Goal: Navigation & Orientation: Find specific page/section

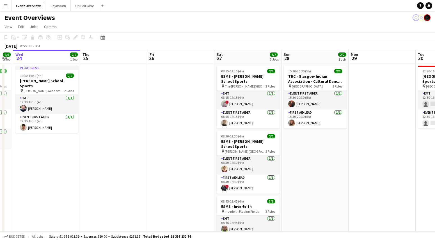
drag, startPoint x: 395, startPoint y: 154, endPoint x: 256, endPoint y: 162, distance: 138.9
click at [257, 162] on app-calendar-viewport "Sun 21 17/17 1 Job Mon 22 Tue 23 9/9 1 Job Wed 24 2/2 1 Job Thu 25 Fri 26 Sat 2…" at bounding box center [217, 168] width 435 height 236
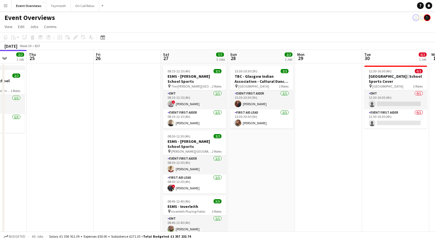
drag, startPoint x: 278, startPoint y: 170, endPoint x: 202, endPoint y: 177, distance: 76.4
click at [202, 177] on app-calendar-viewport "Mon 22 Tue 23 9/9 1 Job Wed 24 2/2 1 Job Thu 25 Fri 26 Sat 27 7/7 3 Jobs Sun 28…" at bounding box center [217, 168] width 435 height 236
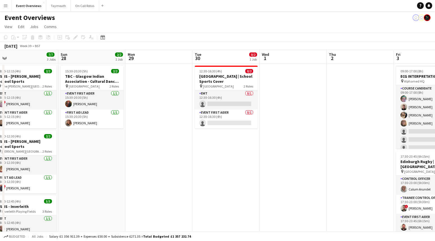
drag, startPoint x: 317, startPoint y: 159, endPoint x: 206, endPoint y: 160, distance: 110.9
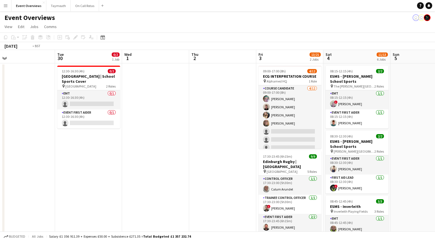
drag, startPoint x: 273, startPoint y: 162, endPoint x: 99, endPoint y: 172, distance: 173.7
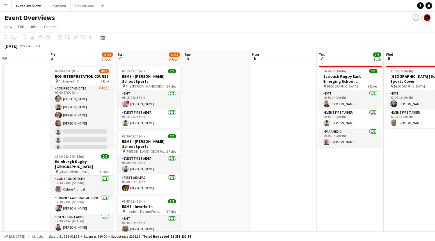
drag, startPoint x: 204, startPoint y: 136, endPoint x: 100, endPoint y: 132, distance: 104.3
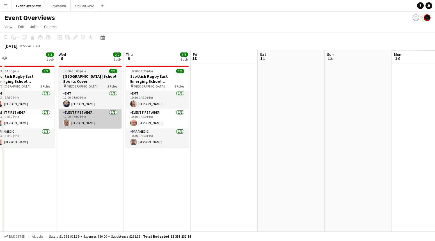
drag, startPoint x: 160, startPoint y: 122, endPoint x: 67, endPoint y: 118, distance: 93.0
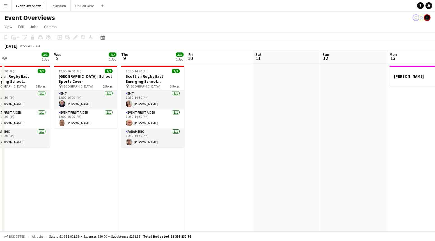
drag, startPoint x: 282, startPoint y: 144, endPoint x: 118, endPoint y: 137, distance: 165.0
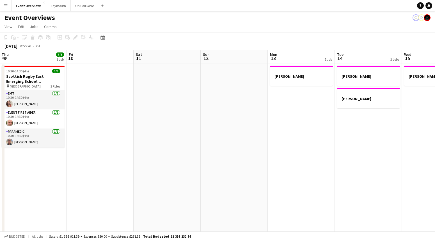
drag, startPoint x: 210, startPoint y: 144, endPoint x: 82, endPoint y: 146, distance: 128.3
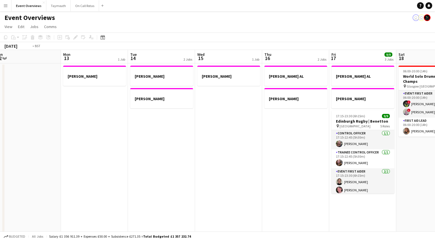
drag, startPoint x: 168, startPoint y: 146, endPoint x: 80, endPoint y: 152, distance: 88.3
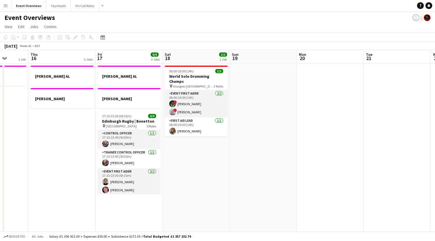
drag, startPoint x: 139, startPoint y: 150, endPoint x: 54, endPoint y: 147, distance: 84.9
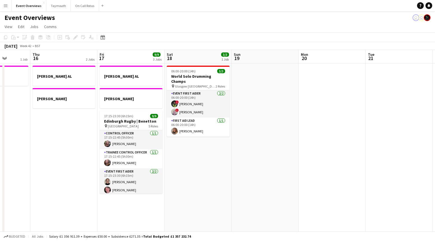
drag, startPoint x: 248, startPoint y: 153, endPoint x: 146, endPoint y: 155, distance: 102.2
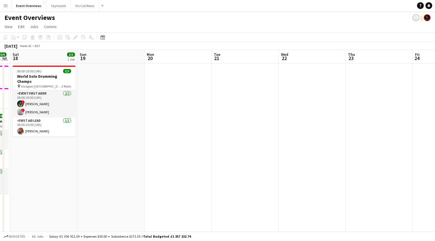
drag, startPoint x: 235, startPoint y: 135, endPoint x: 75, endPoint y: 140, distance: 159.5
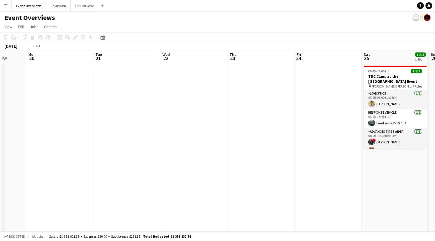
drag, startPoint x: 237, startPoint y: 135, endPoint x: 120, endPoint y: 132, distance: 117.4
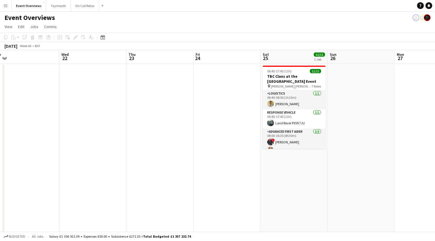
drag, startPoint x: 225, startPoint y: 134, endPoint x: 146, endPoint y: 135, distance: 78.9
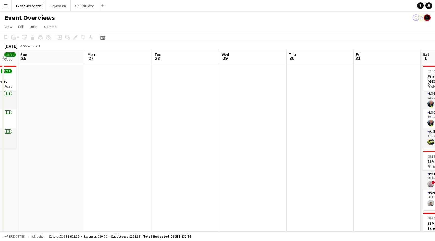
drag, startPoint x: 114, startPoint y: 133, endPoint x: 149, endPoint y: 147, distance: 37.3
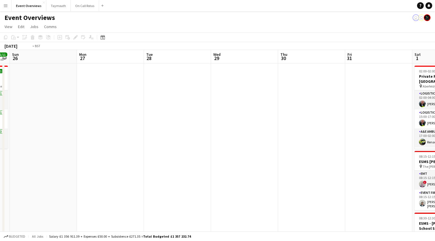
drag, startPoint x: 150, startPoint y: 145, endPoint x: 52, endPoint y: 147, distance: 98.0
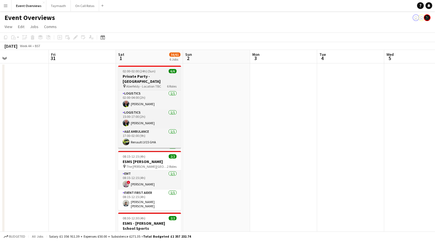
drag, startPoint x: 204, startPoint y: 145, endPoint x: 158, endPoint y: 146, distance: 45.5
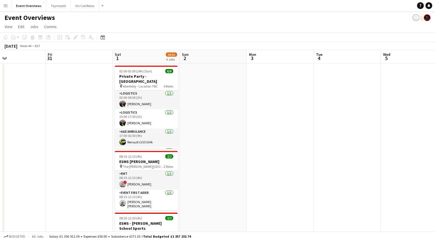
drag, startPoint x: 229, startPoint y: 146, endPoint x: 246, endPoint y: 147, distance: 16.6
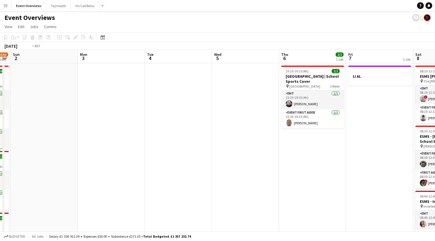
scroll to position [0, 206]
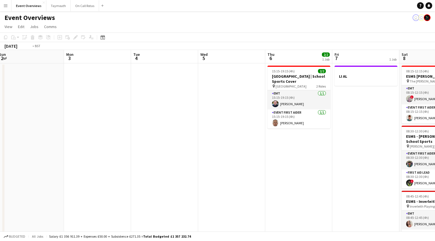
drag, startPoint x: 143, startPoint y: 147, endPoint x: 140, endPoint y: 146, distance: 3.5
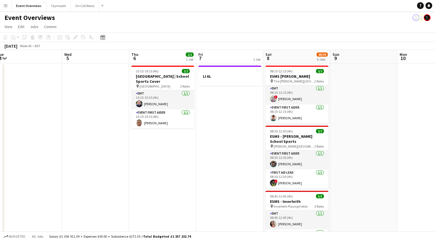
click at [100, 36] on div "Date picker" at bounding box center [102, 37] width 7 height 7
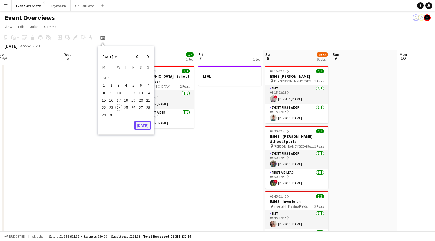
click at [146, 122] on button "[DATE]" at bounding box center [142, 125] width 16 height 9
